Goal: Check status

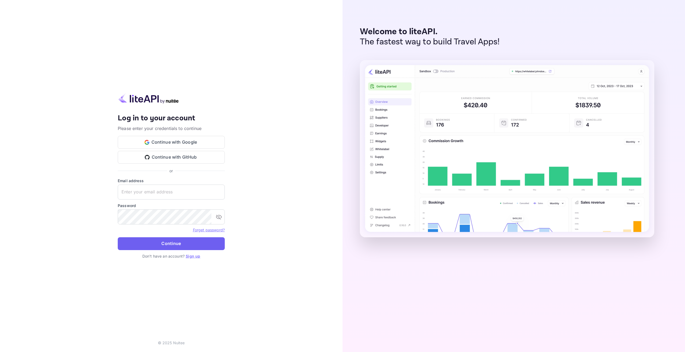
type input "[EMAIL_ADDRESS][DOMAIN_NAME]"
click at [163, 241] on button "Continue" at bounding box center [171, 243] width 107 height 13
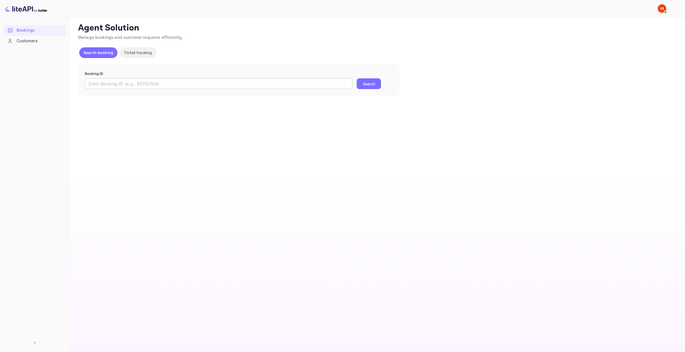
click at [182, 79] on input "text" at bounding box center [218, 83] width 267 height 11
paste input "9441193"
type input "9441193"
click at [373, 84] on button "Search" at bounding box center [369, 83] width 24 height 11
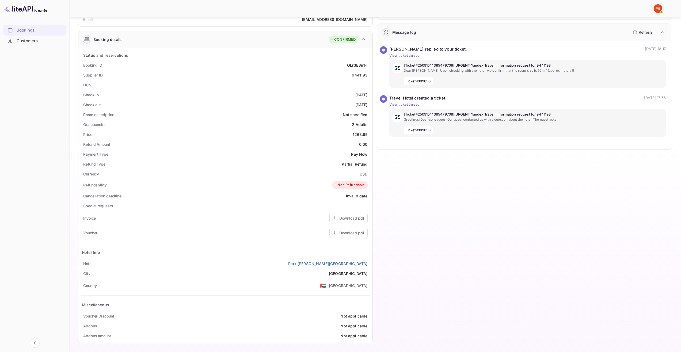
scroll to position [69, 0]
click at [346, 235] on div "Download pdf" at bounding box center [348, 231] width 38 height 10
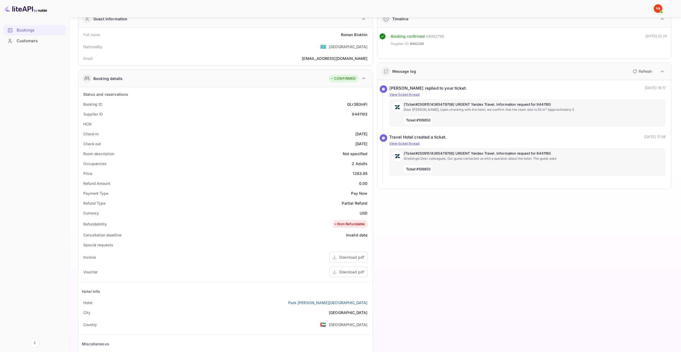
scroll to position [0, 0]
